Goal: Feedback & Contribution: Contribute content

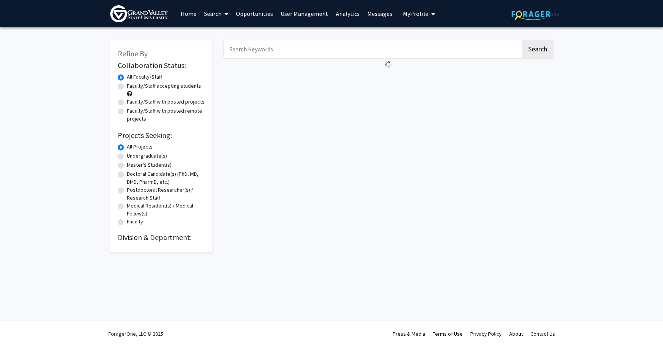
click at [177, 18] on link "Home" at bounding box center [188, 13] width 23 height 26
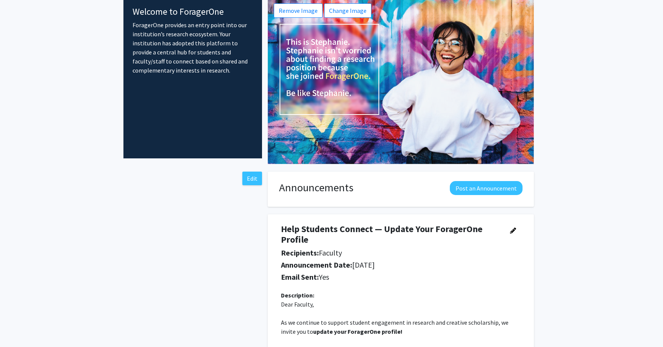
scroll to position [45, 0]
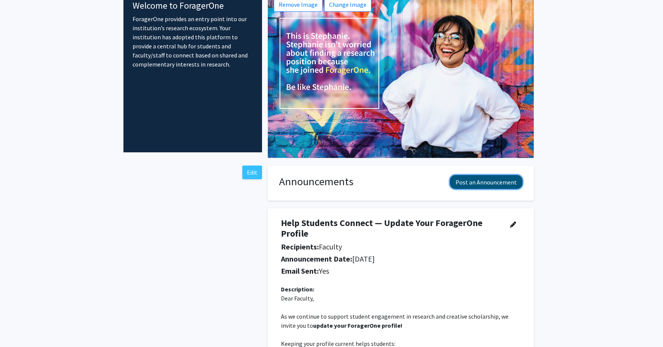
click at [493, 181] on button "Post an Announcement" at bounding box center [486, 182] width 73 height 14
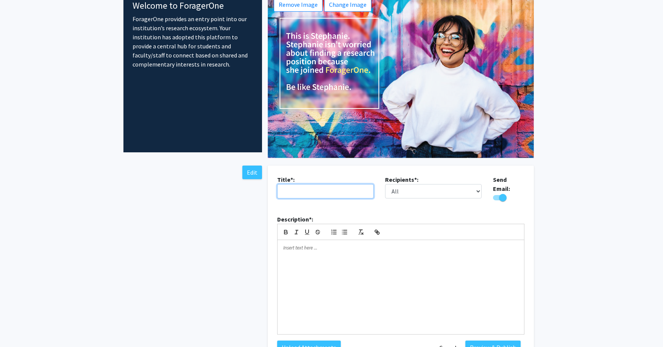
click at [316, 190] on input "text" at bounding box center [325, 191] width 97 height 14
type input "Welcome Back!!"
click at [310, 245] on p at bounding box center [400, 248] width 235 height 7
